Goal: Download file/media

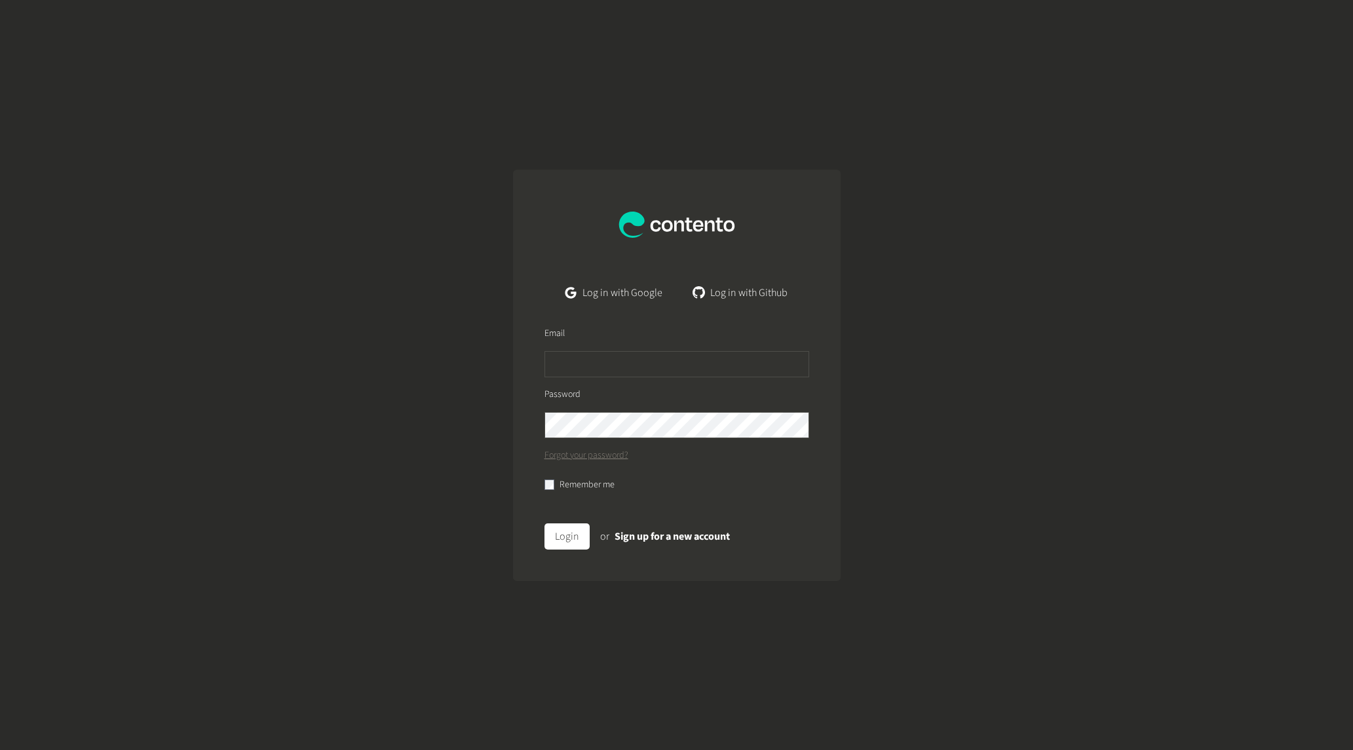
drag, startPoint x: 541, startPoint y: 293, endPoint x: 562, endPoint y: 309, distance: 26.2
click at [541, 293] on div "Log in with Google Log in with Github" at bounding box center [677, 293] width 328 height 26
click at [632, 300] on link "Log in with Google" at bounding box center [613, 293] width 117 height 26
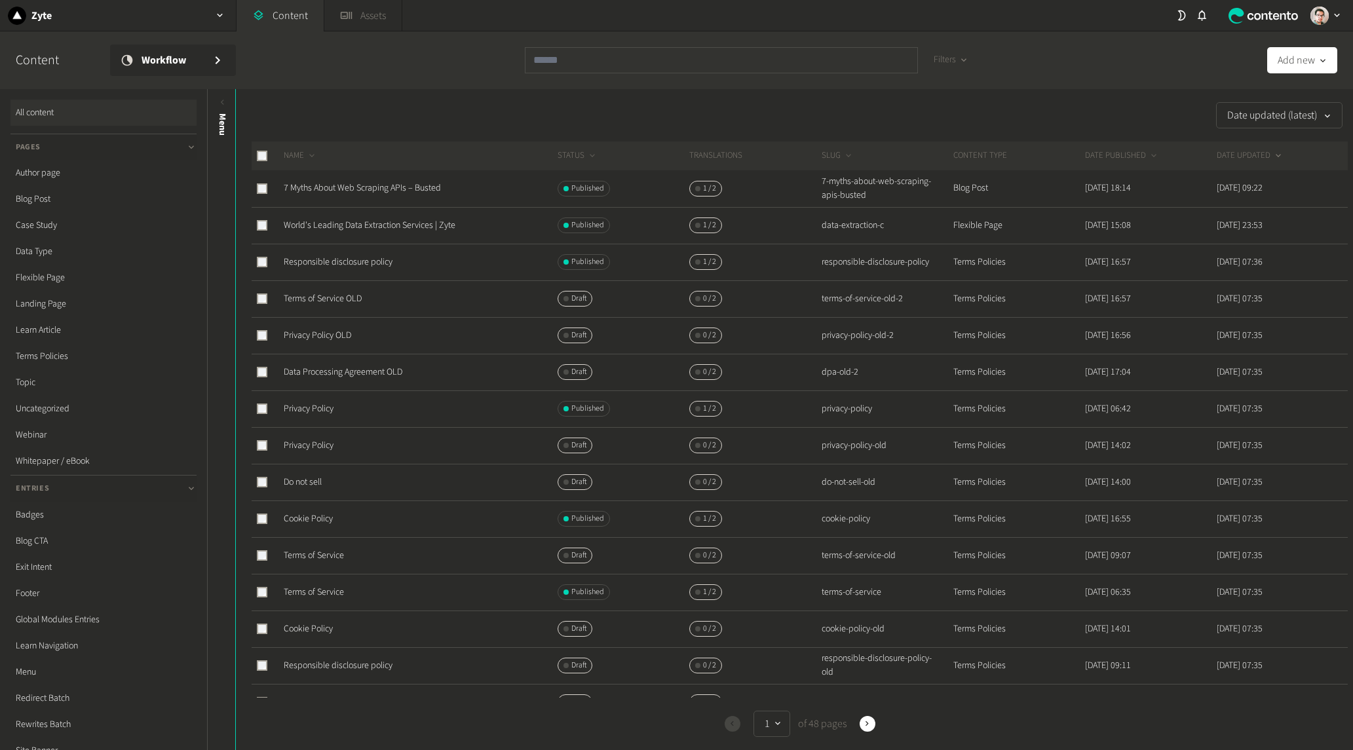
click at [353, 3] on link "Assets" at bounding box center [362, 15] width 77 height 31
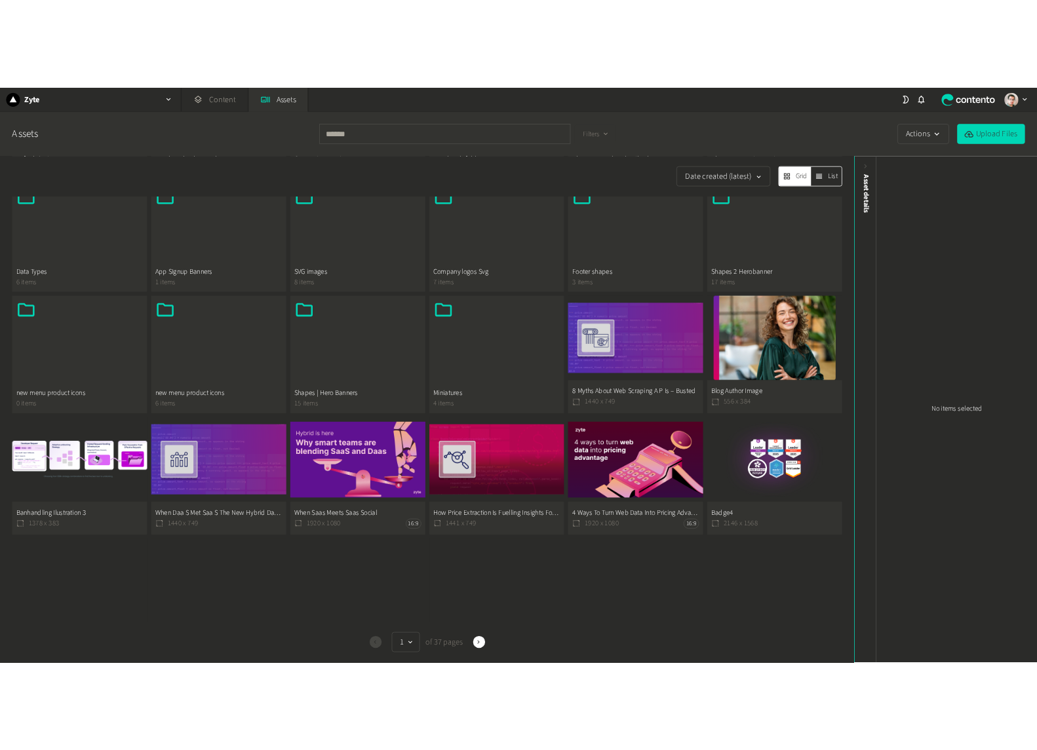
scroll to position [327, 0]
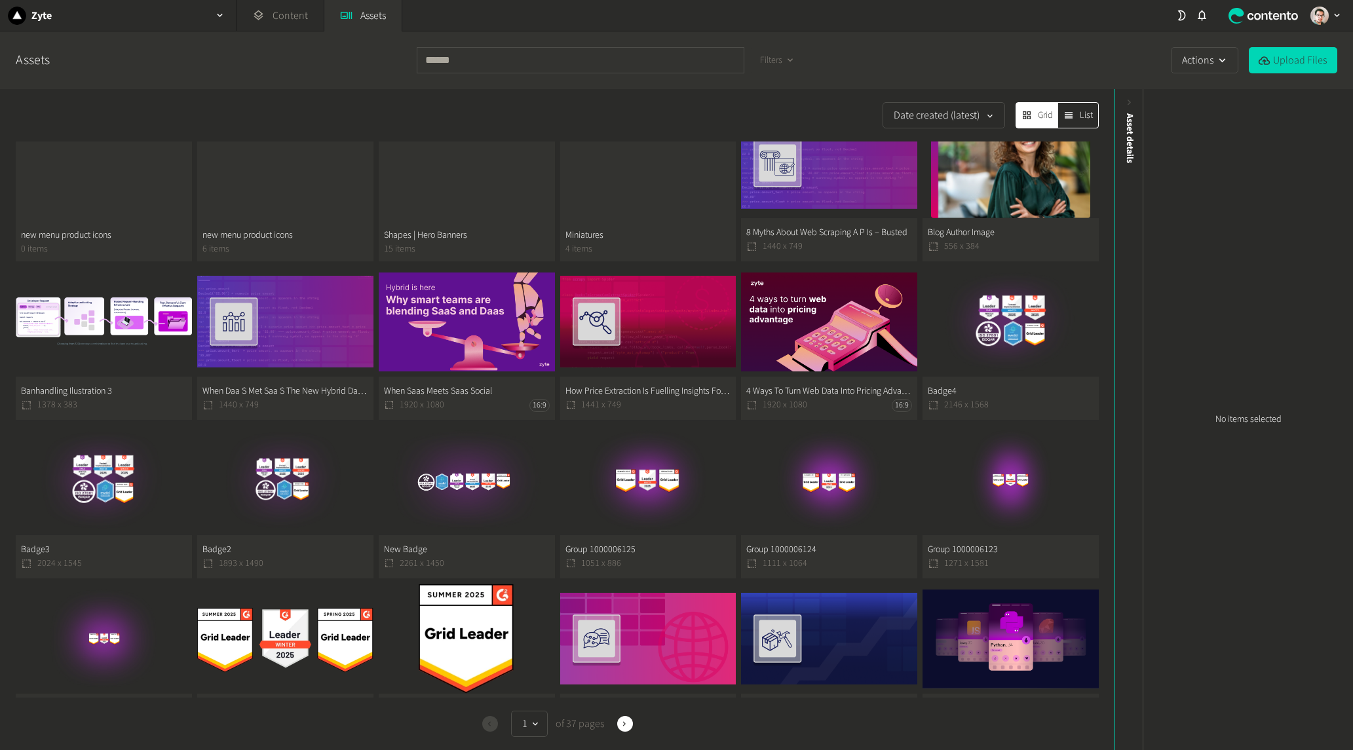
click at [1009, 307] on button "Badge4 2146 x 1568" at bounding box center [1011, 343] width 176 height 153
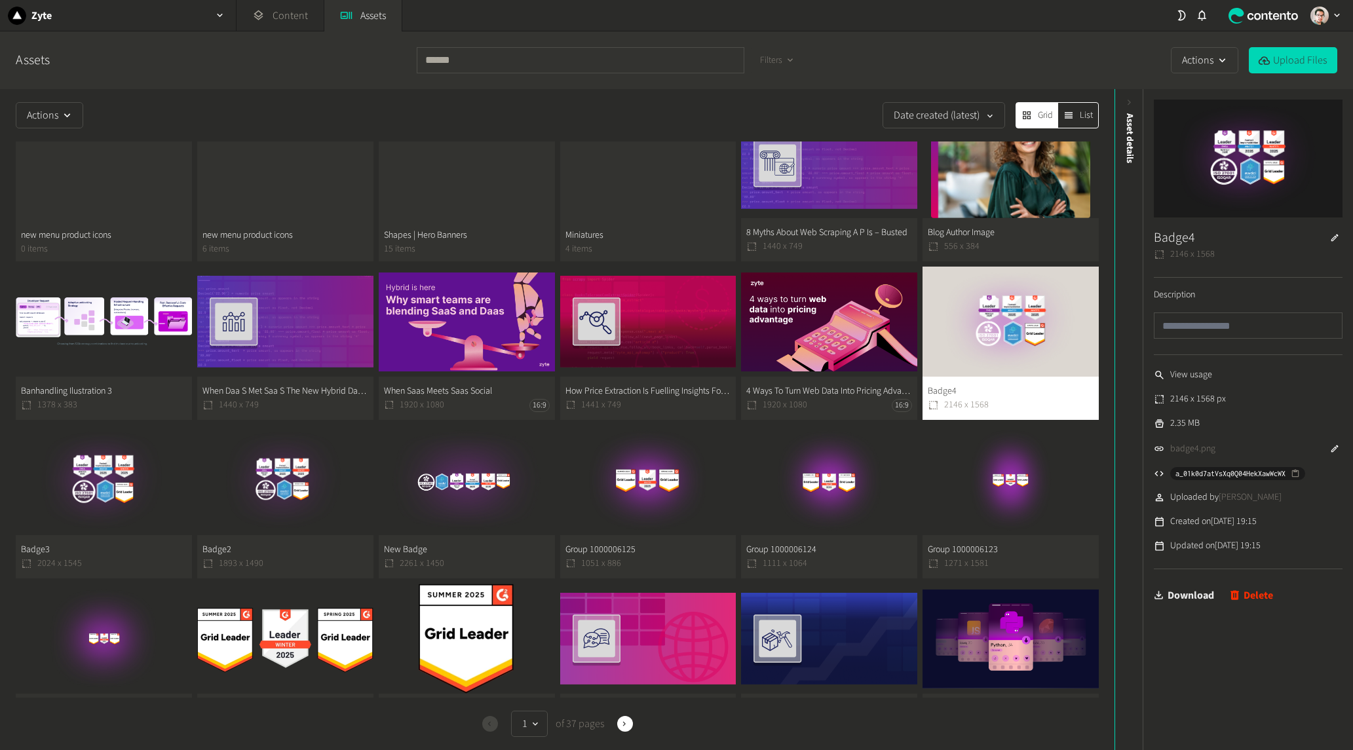
click at [1196, 598] on link "Download" at bounding box center [1184, 596] width 60 height 26
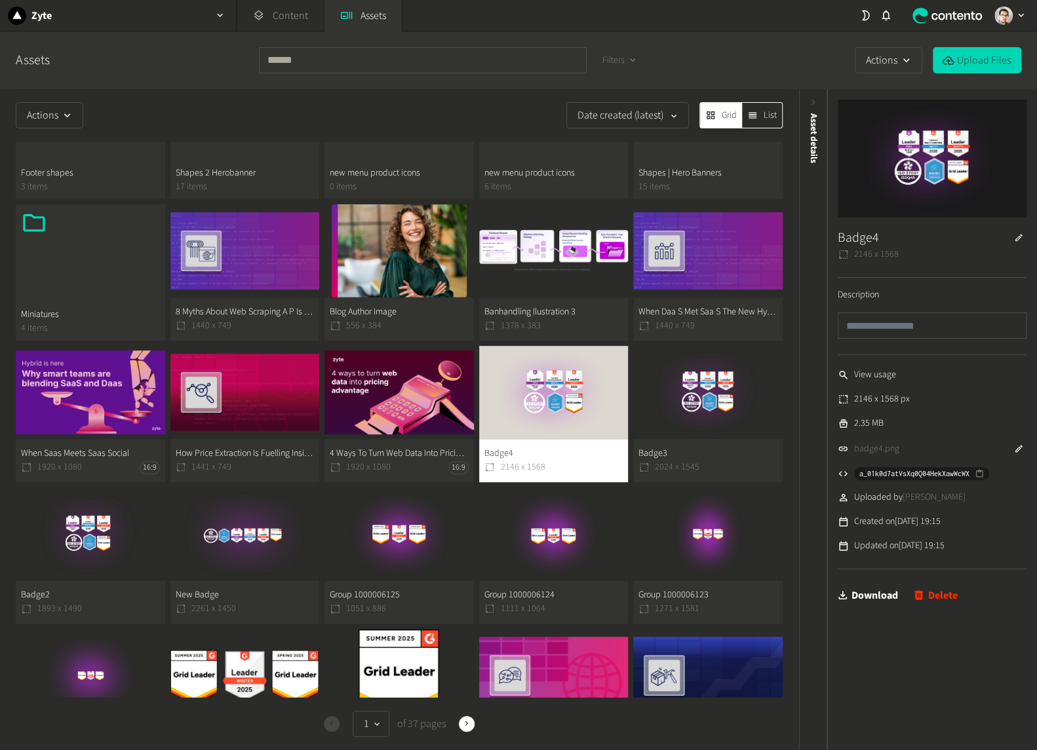
scroll to position [528, 0]
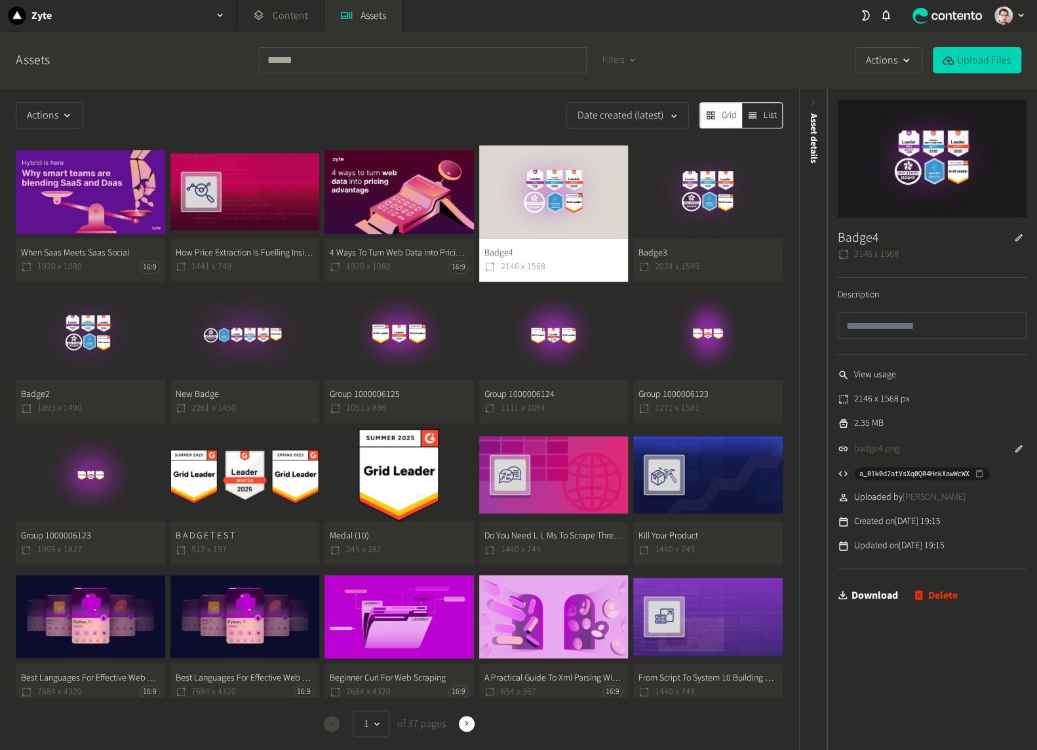
click at [246, 621] on button "Best Languages For Effective Web Scraping 7684 x 4320 16:9" at bounding box center [244, 638] width 149 height 136
